Goal: Check status

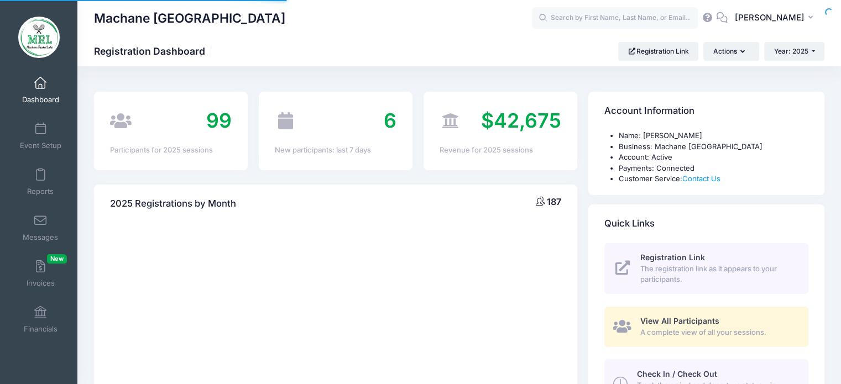
select select
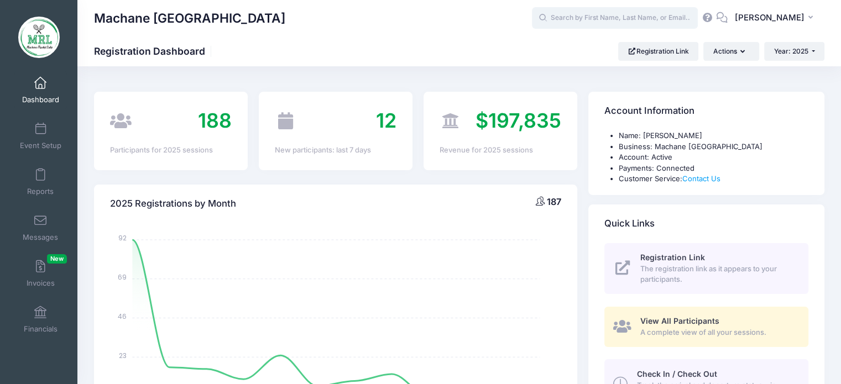
click at [608, 20] on input "text" at bounding box center [615, 18] width 166 height 22
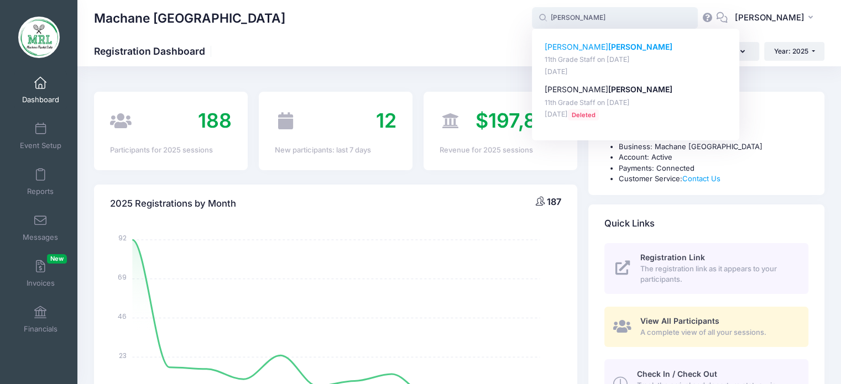
click at [608, 50] on strong "Gewirtz" at bounding box center [640, 46] width 64 height 9
type input "Matti Gewirtz (11th Grade Staff, Aug-14, 2025)"
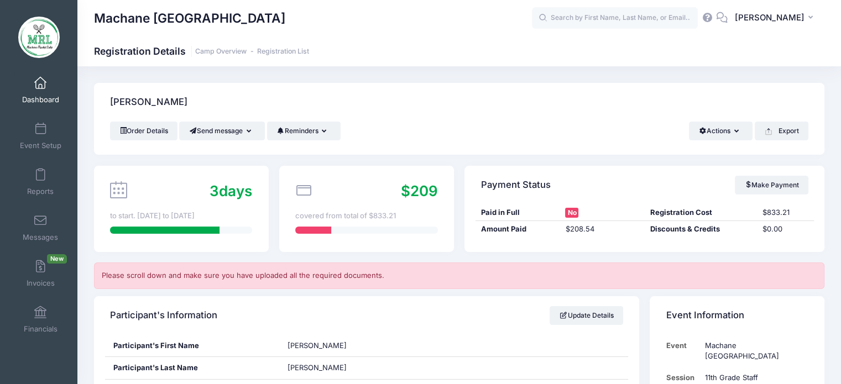
click at [588, 50] on div "Machane Racket Lake Registration Details Camp Overview Registration List" at bounding box center [458, 51] width 763 height 15
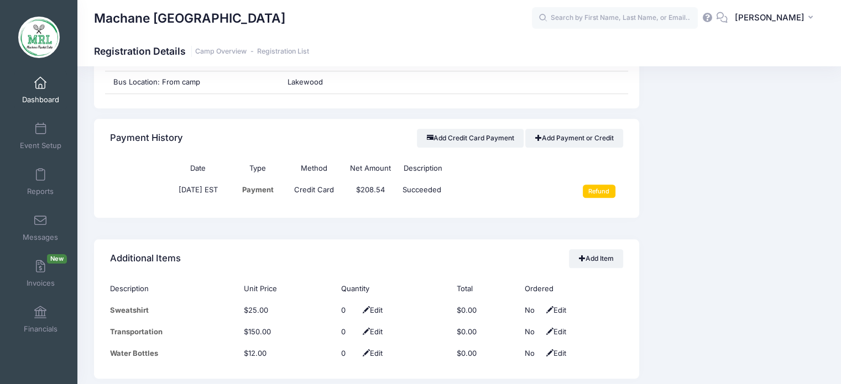
scroll to position [1279, 0]
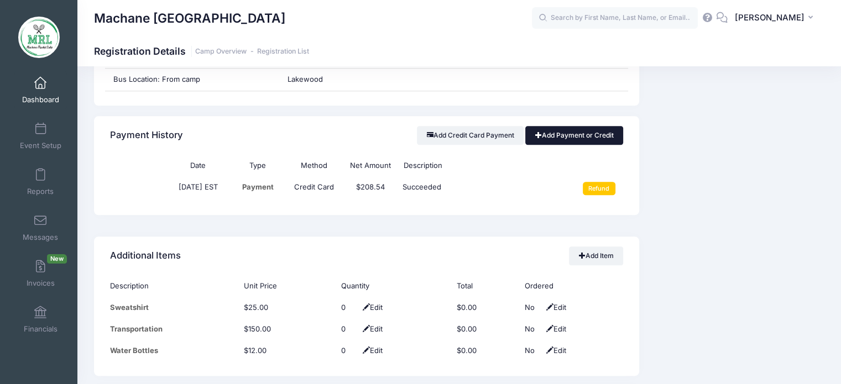
click at [566, 135] on link "Add Payment or Credit" at bounding box center [574, 135] width 98 height 19
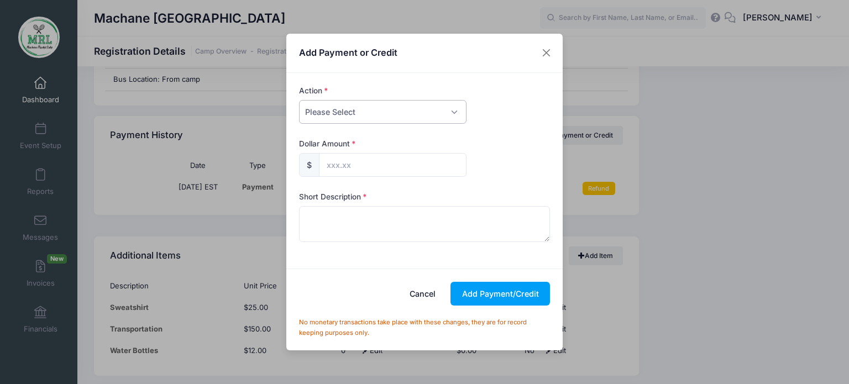
click at [449, 106] on select "Please Select Payment Credit Refund (Offline)" at bounding box center [382, 112] width 167 height 24
select select "payment"
click at [299, 100] on select "Please Select Payment Credit Refund (Offline)" at bounding box center [382, 112] width 167 height 24
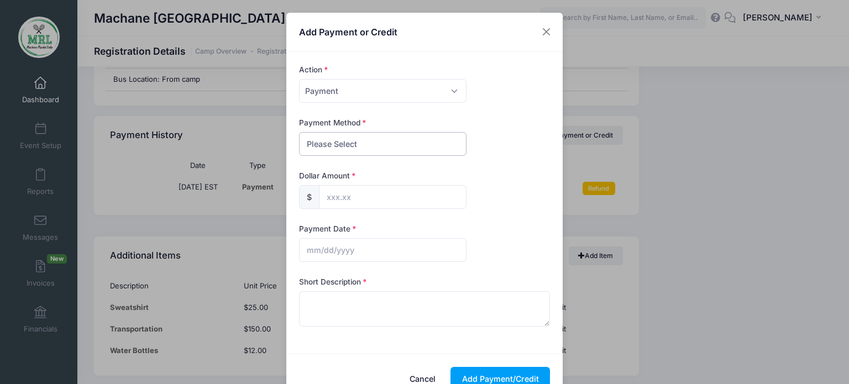
click at [423, 149] on select "Please Select PayPal Cash Check Bank Transfer Other" at bounding box center [382, 144] width 167 height 24
select select "bank transfer"
click at [299, 132] on select "Please Select PayPal Cash Check Bank Transfer Other" at bounding box center [382, 144] width 167 height 24
click at [412, 196] on input "text" at bounding box center [393, 197] width 148 height 24
type input "225.00"
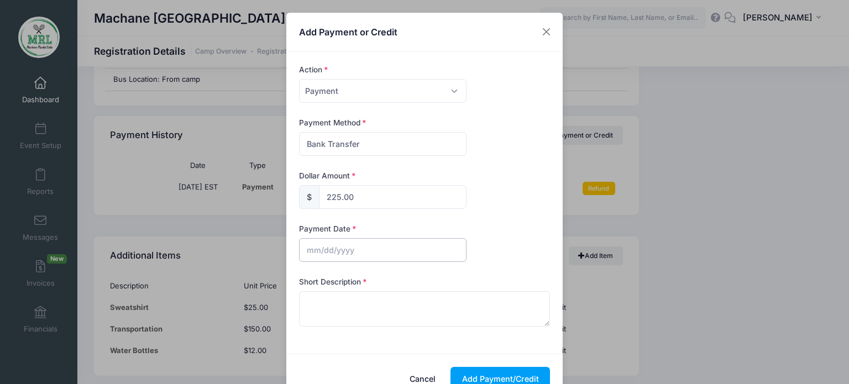
click at [365, 256] on input "text" at bounding box center [382, 250] width 167 height 24
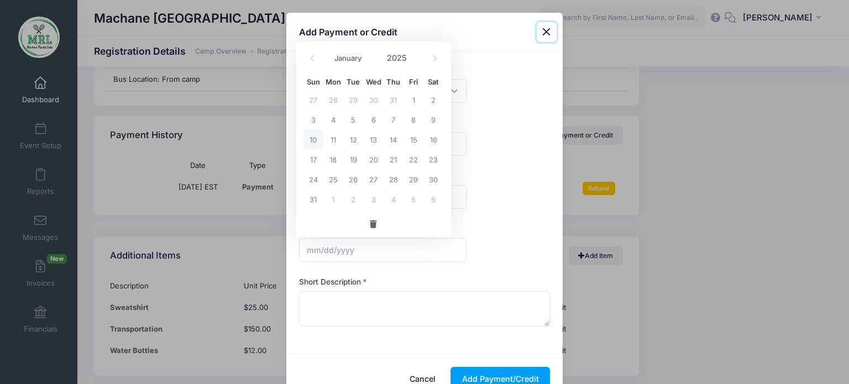
click at [305, 142] on span "10" at bounding box center [313, 139] width 20 height 20
type input "08/10/2025"
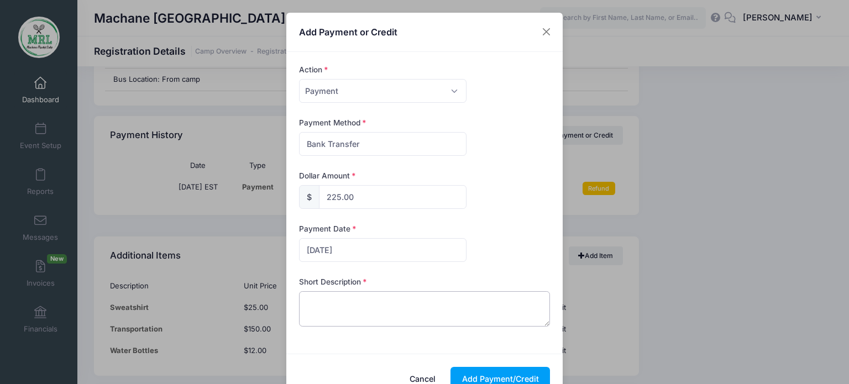
click at [374, 306] on textarea at bounding box center [425, 308] width 252 height 35
type textarea "zelle"
click at [493, 375] on button "Add Payment/Credit" at bounding box center [499, 379] width 99 height 24
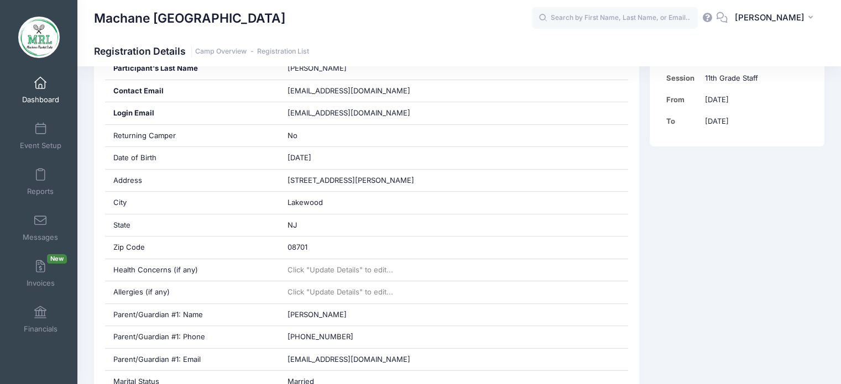
scroll to position [0, 0]
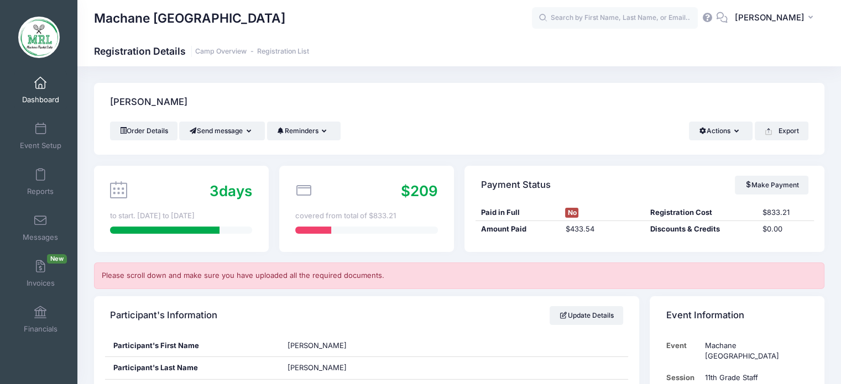
click at [40, 88] on span at bounding box center [40, 83] width 0 height 12
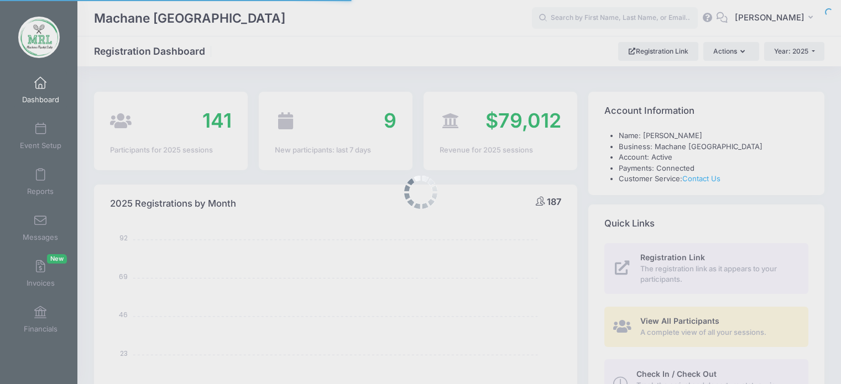
select select
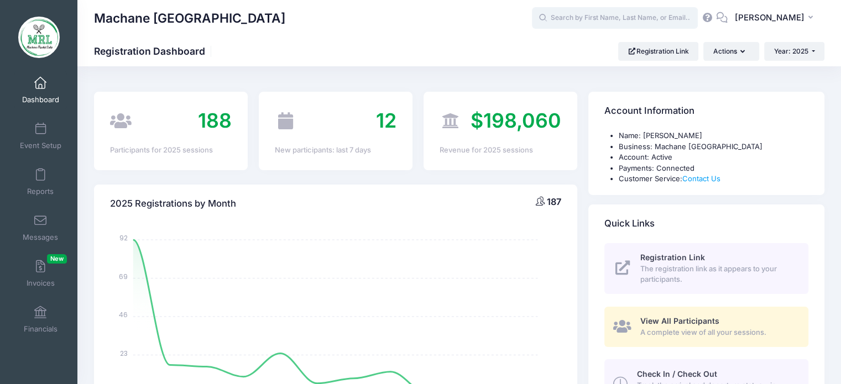
click at [578, 24] on input "text" at bounding box center [615, 18] width 166 height 22
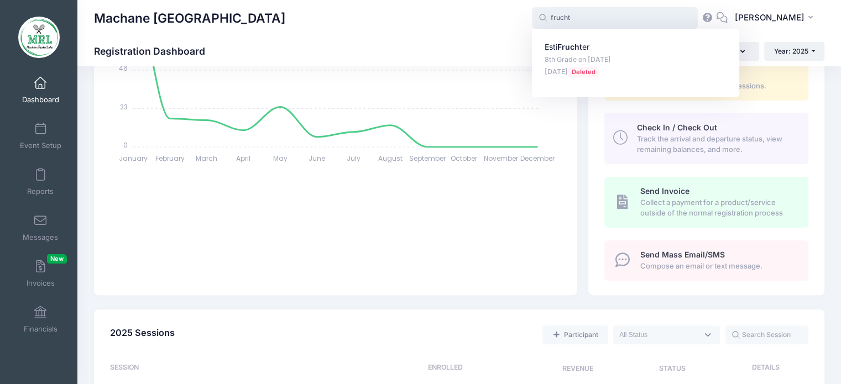
scroll to position [242, 0]
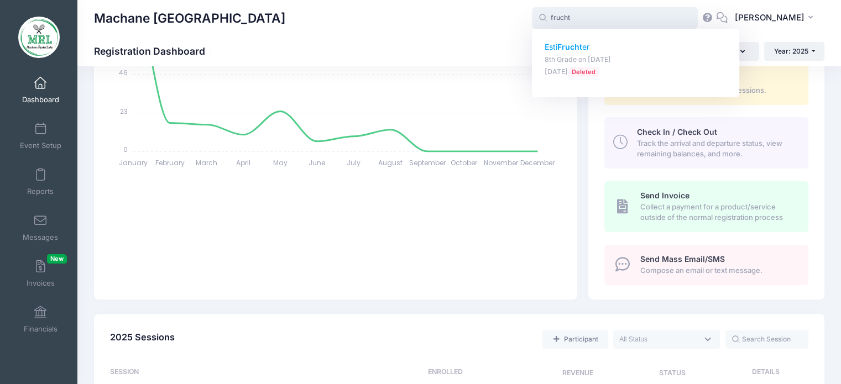
click at [581, 48] on strong "Frucht" at bounding box center [569, 46] width 25 height 9
type input "Esti Fruchter (8th Grade, Aug-14, 2025)"
